Goal: Register for event/course

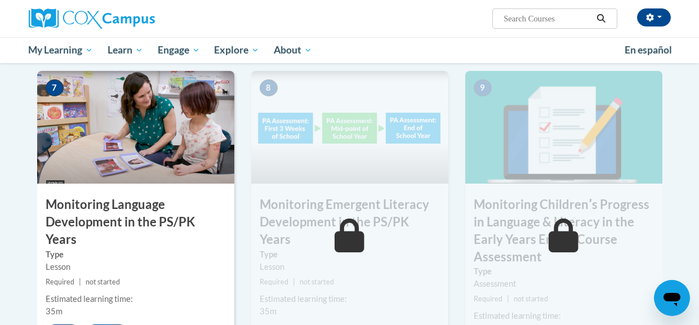
scroll to position [950, 0]
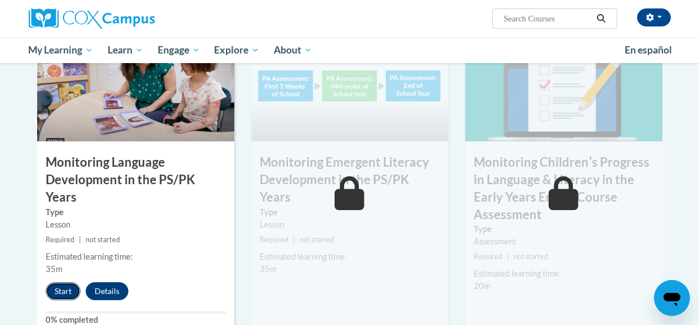
click at [75, 282] on button "Start" at bounding box center [63, 291] width 35 height 18
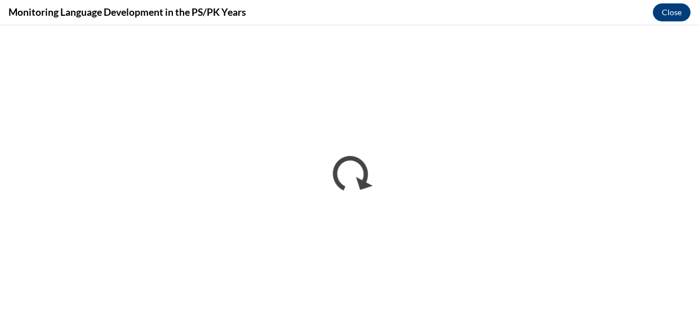
scroll to position [0, 0]
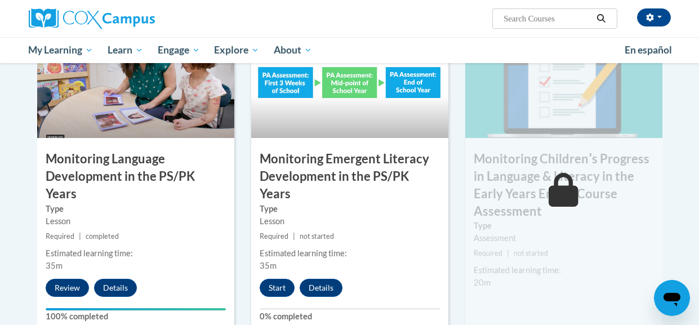
scroll to position [955, 0]
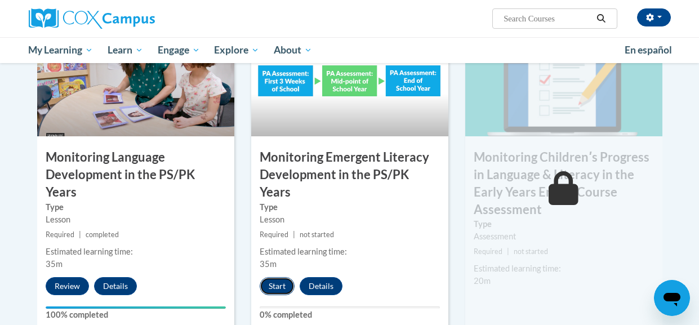
click at [280, 277] on button "Start" at bounding box center [277, 286] width 35 height 18
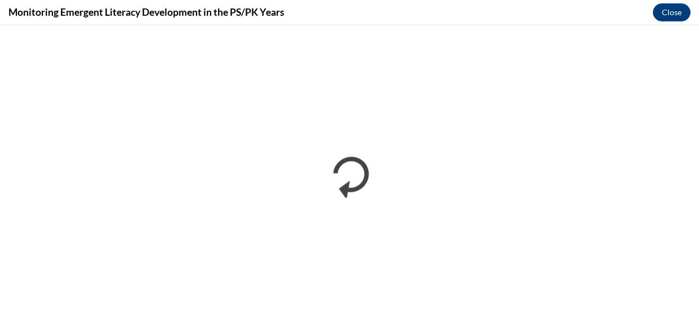
scroll to position [0, 0]
